Goal: Task Accomplishment & Management: Use online tool/utility

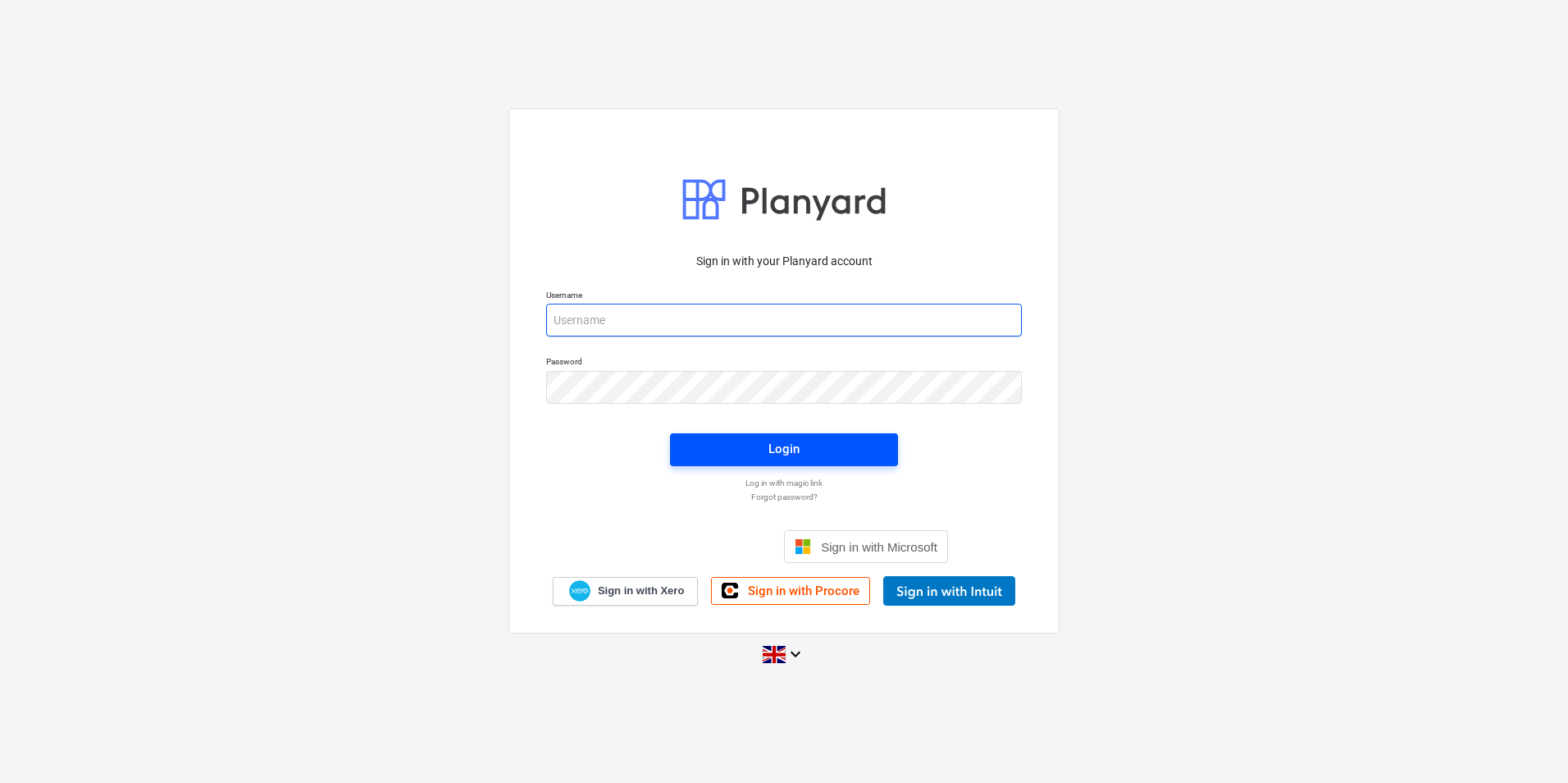
type input "[EMAIL_ADDRESS][DOMAIN_NAME]"
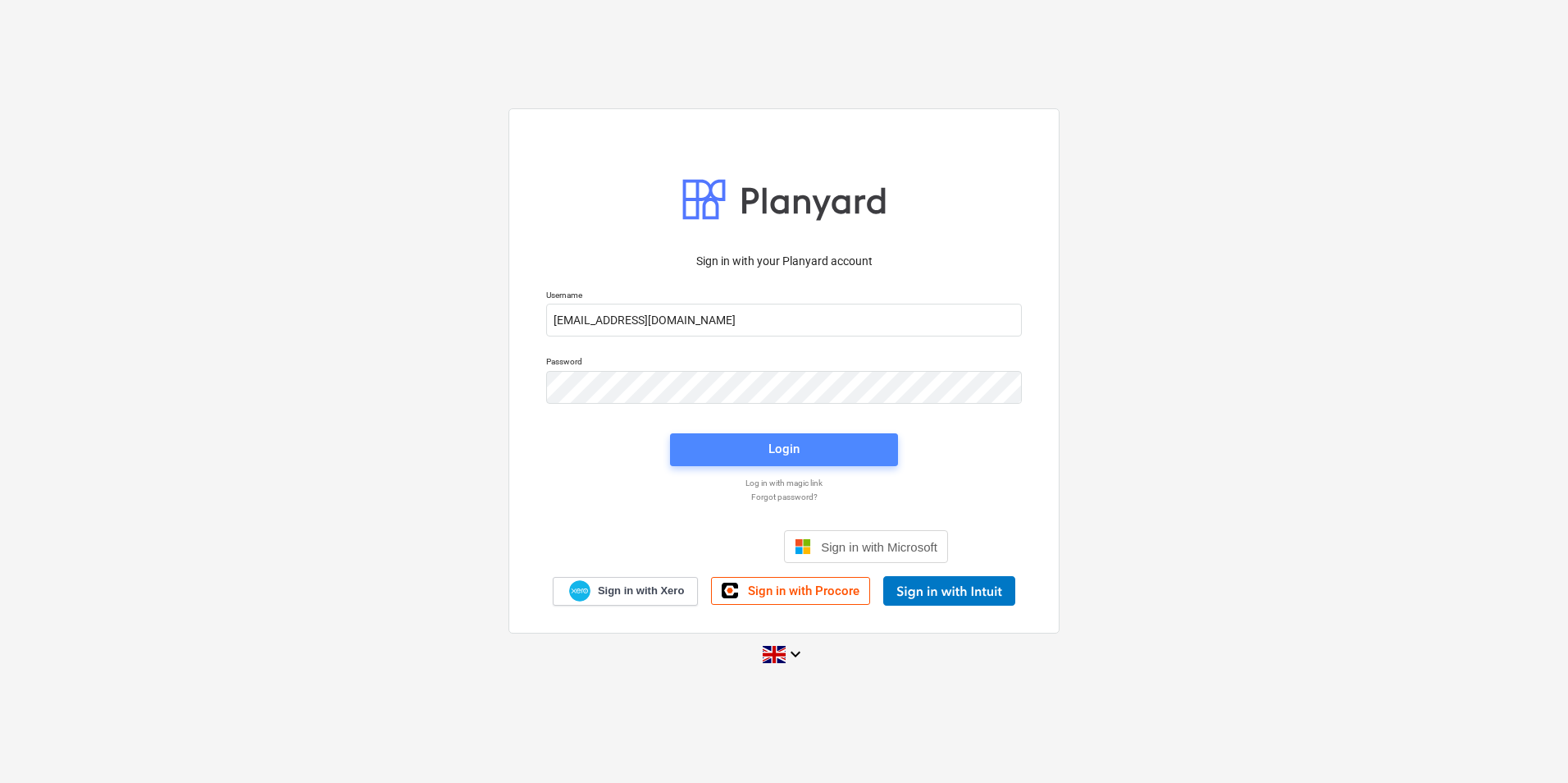
click at [746, 457] on span "Login" at bounding box center [784, 449] width 188 height 21
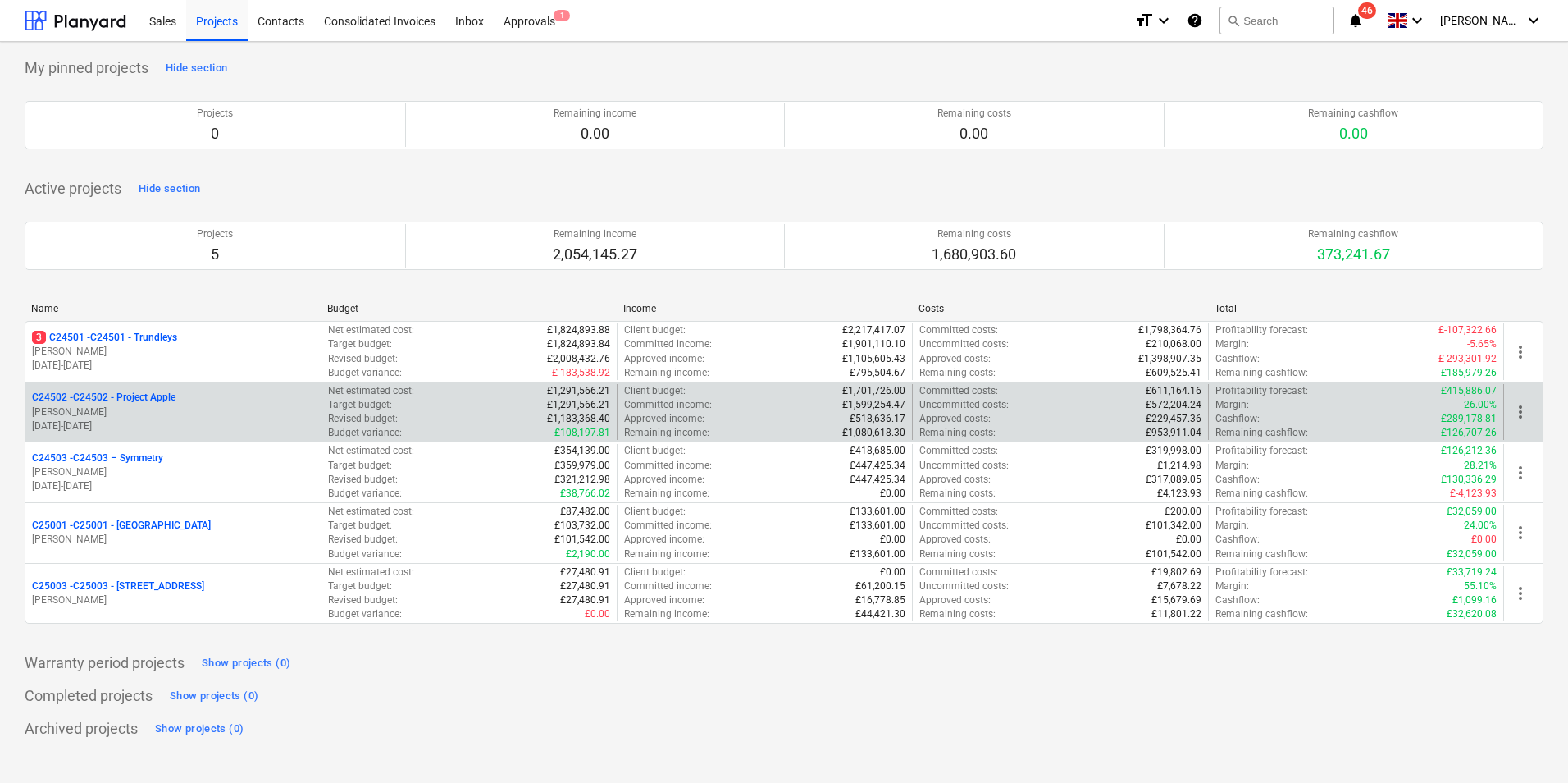
click at [155, 404] on p "C24502 - C24502 - Project Apple" at bounding box center [104, 398] width 144 height 14
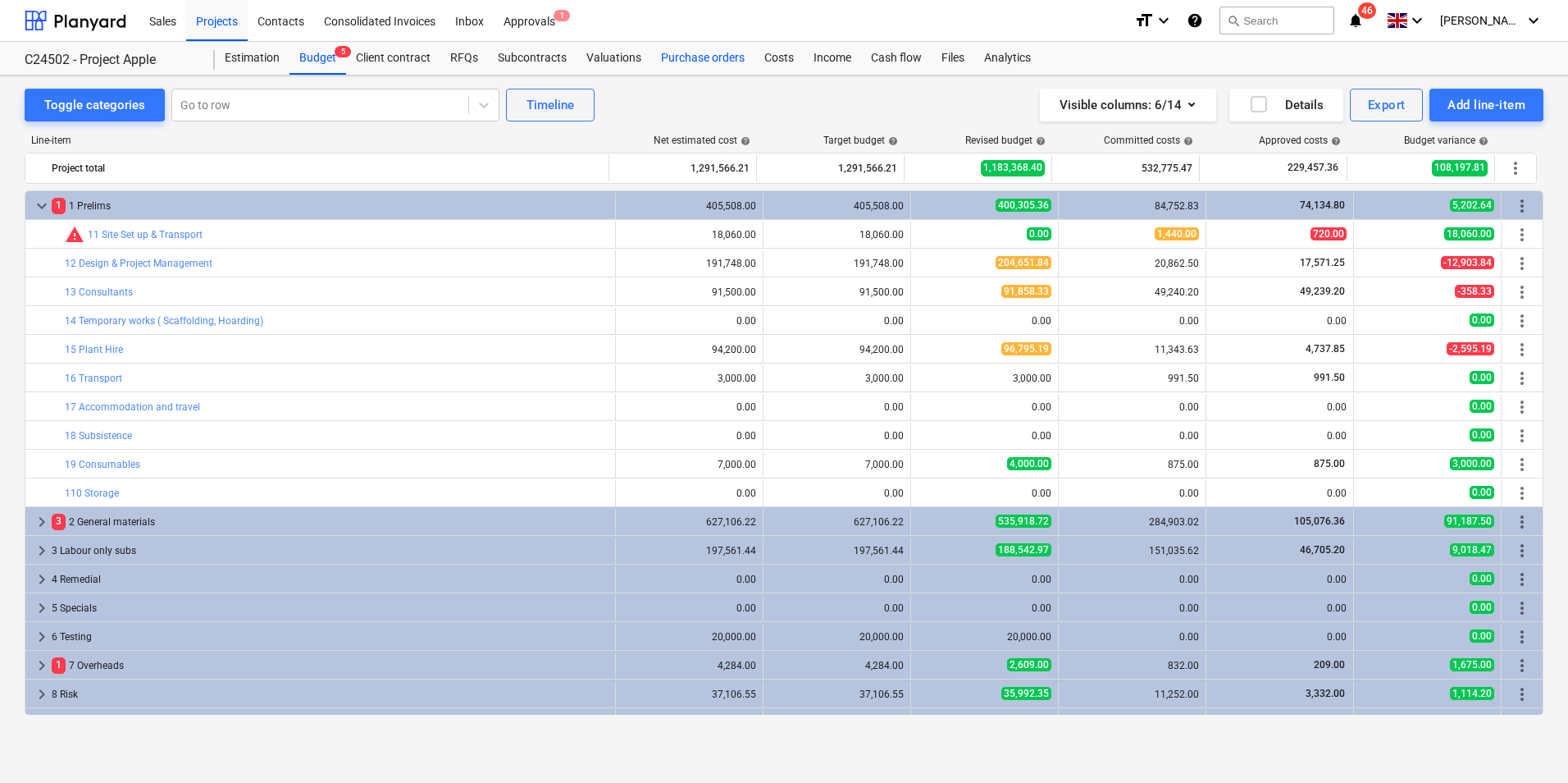
click at [723, 58] on div "Purchase orders" at bounding box center [703, 58] width 104 height 33
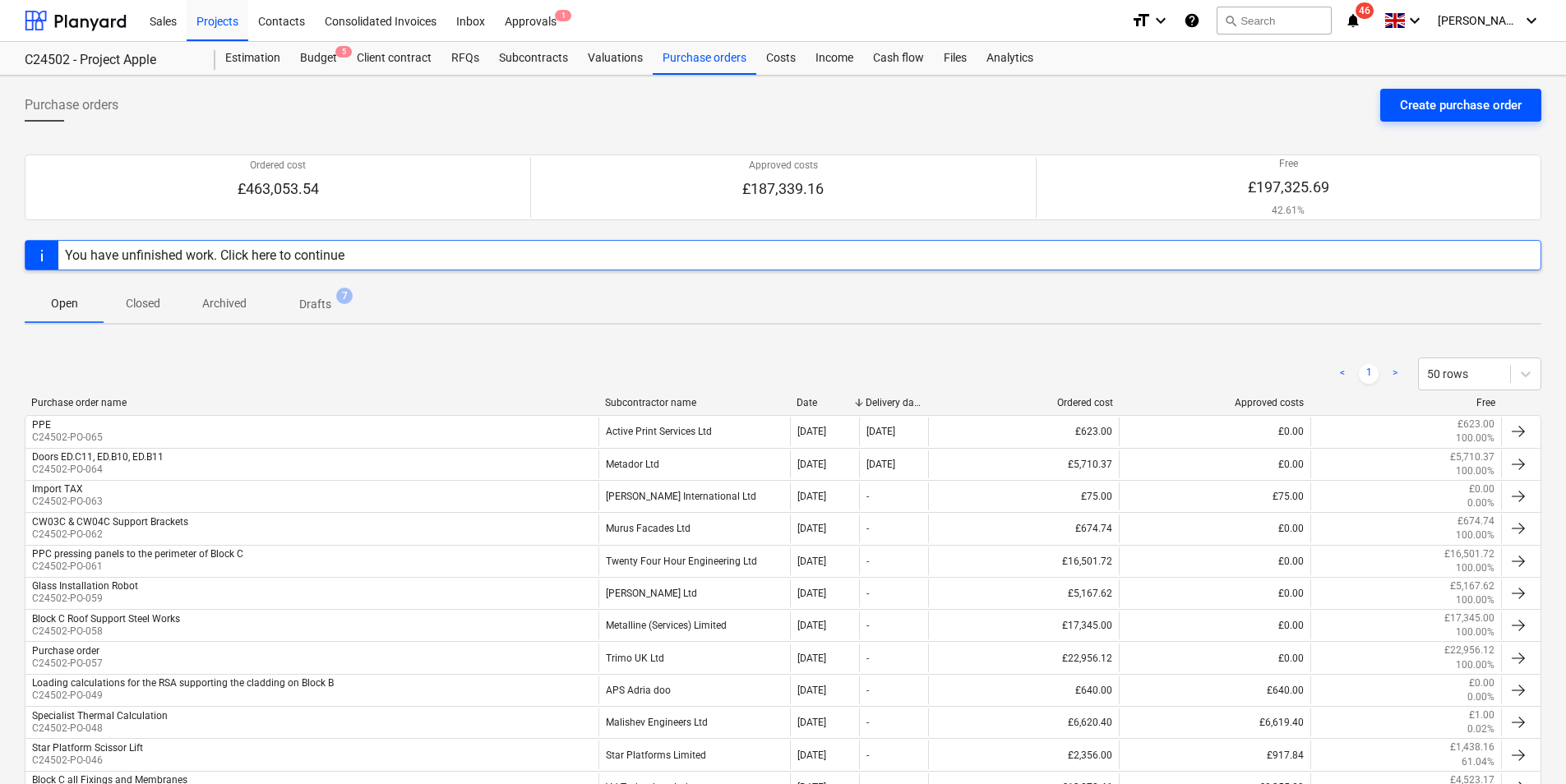
click at [1512, 109] on div "Create purchase order" at bounding box center [1460, 105] width 121 height 21
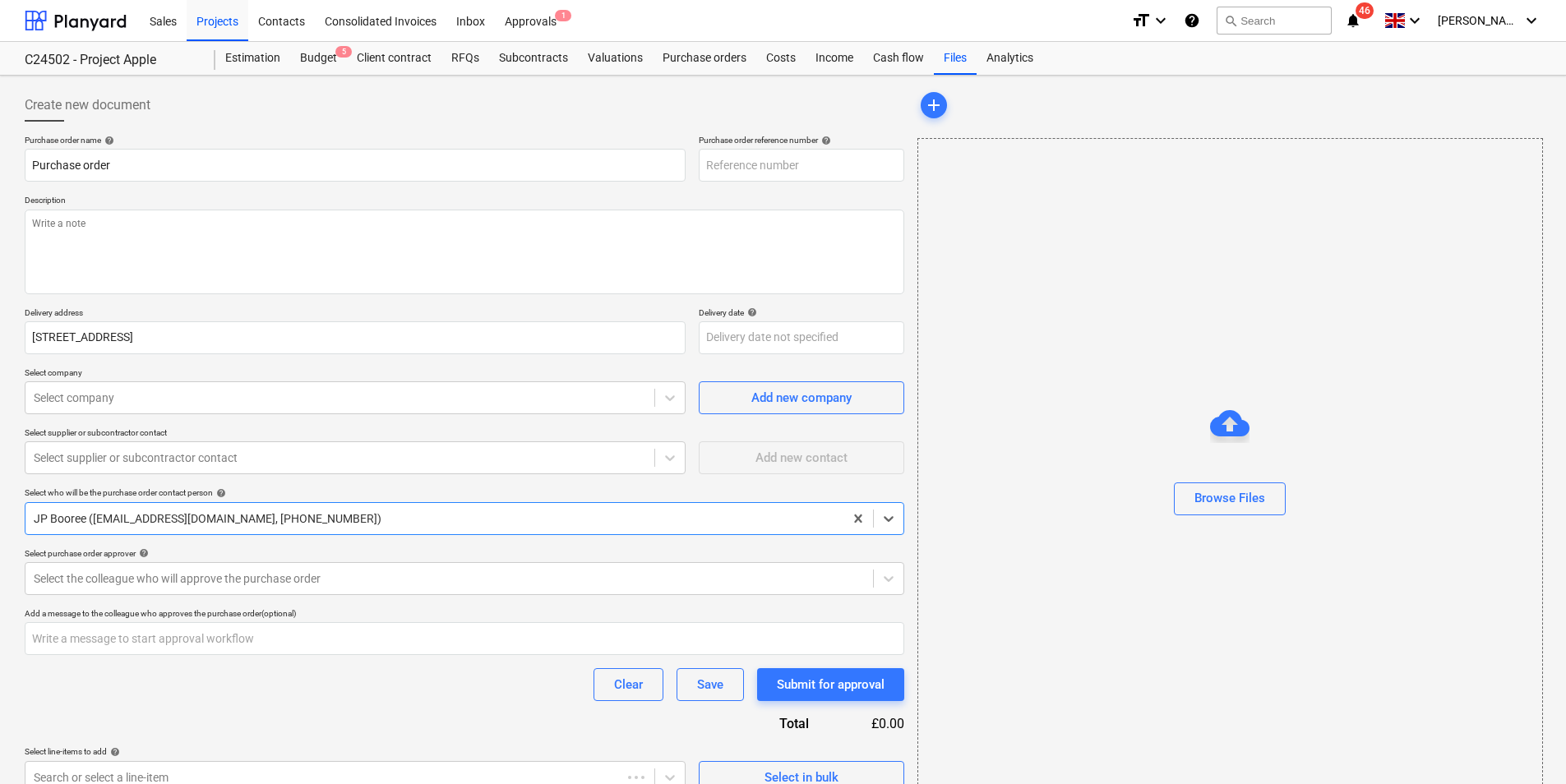
type textarea "x"
type input "C24502-PO-066"
type textarea "x"
click at [51, 400] on div at bounding box center [340, 397] width 612 height 17
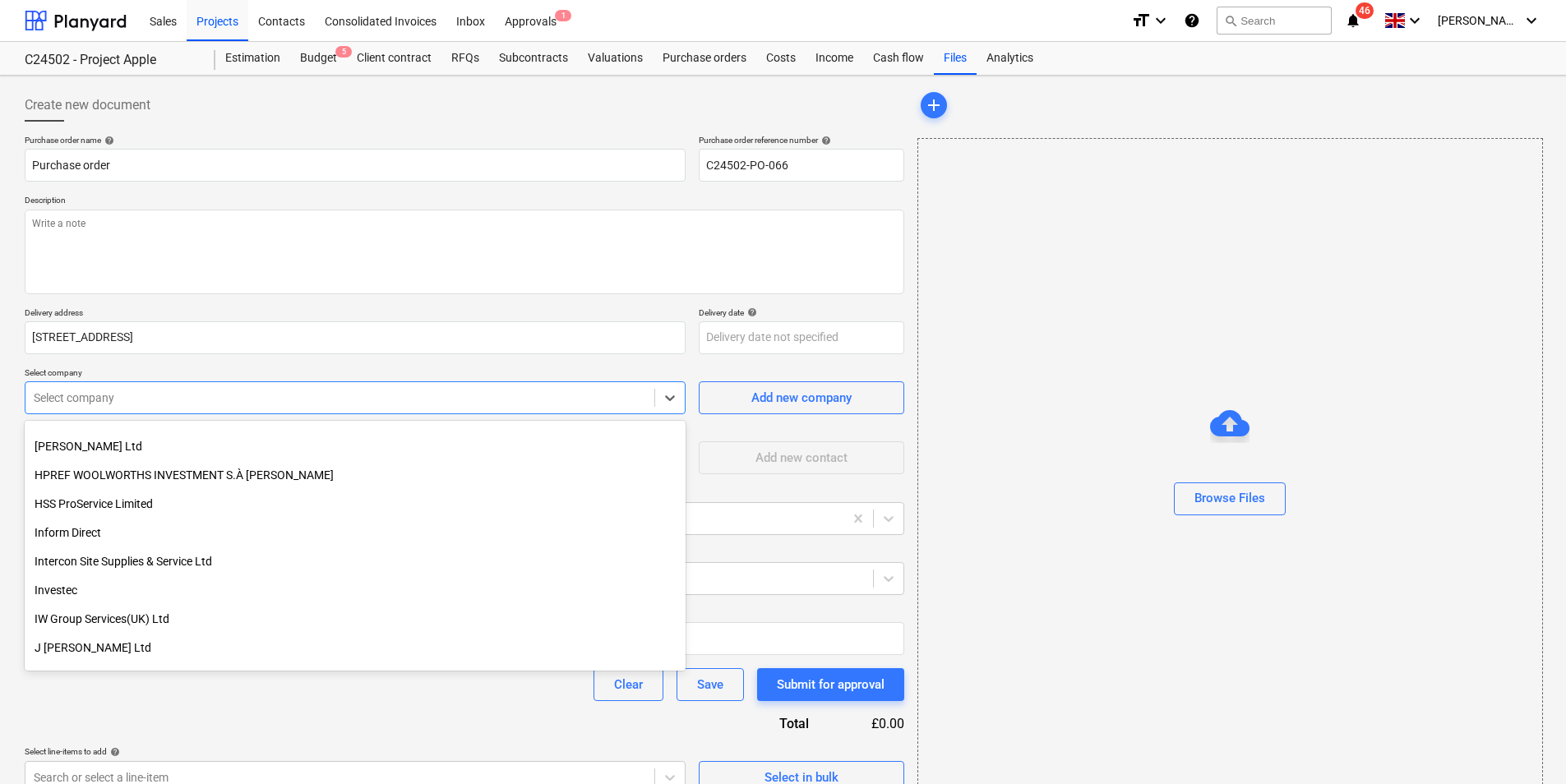
scroll to position [1179, 0]
